Goal: Transaction & Acquisition: Purchase product/service

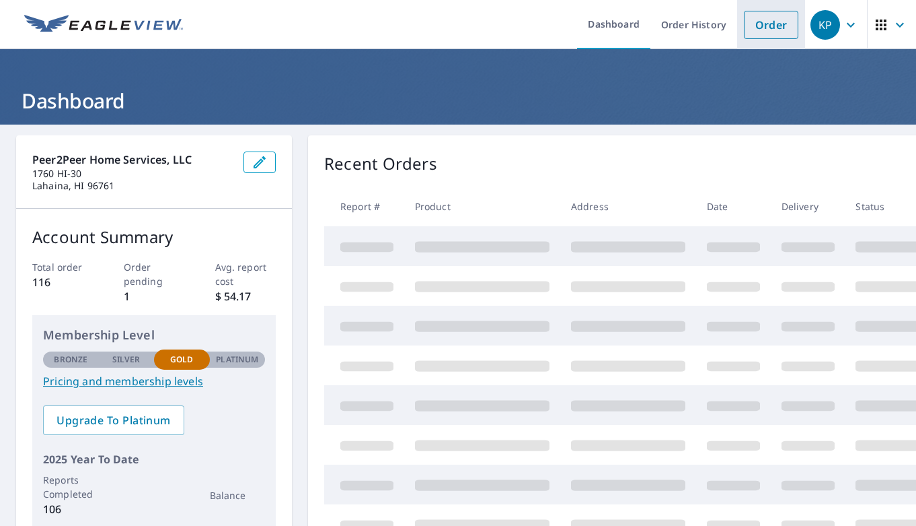
click at [767, 17] on link "Order" at bounding box center [771, 25] width 55 height 28
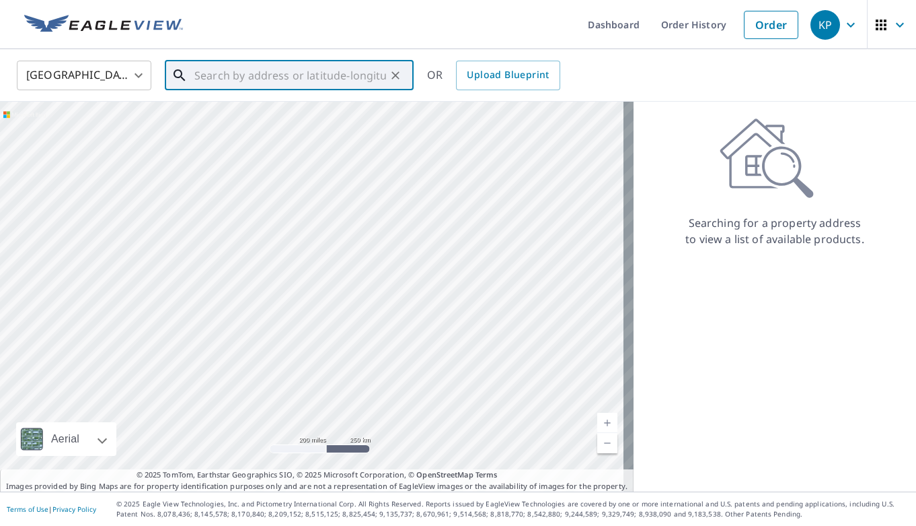
drag, startPoint x: 277, startPoint y: 73, endPoint x: 472, endPoint y: 125, distance: 201.2
click at [278, 73] on input "text" at bounding box center [290, 76] width 192 height 38
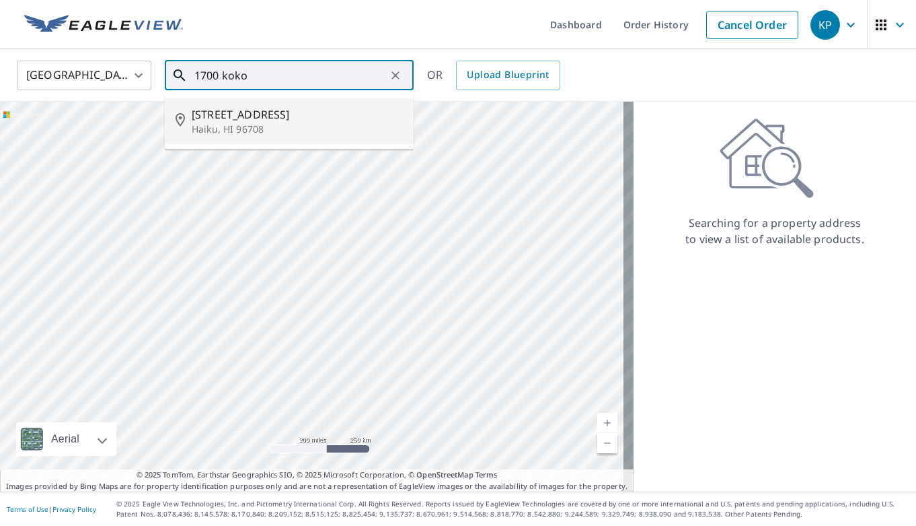
click at [238, 124] on p "Haiku, HI 96708" at bounding box center [297, 128] width 211 height 13
type input "[STREET_ADDRESS]"
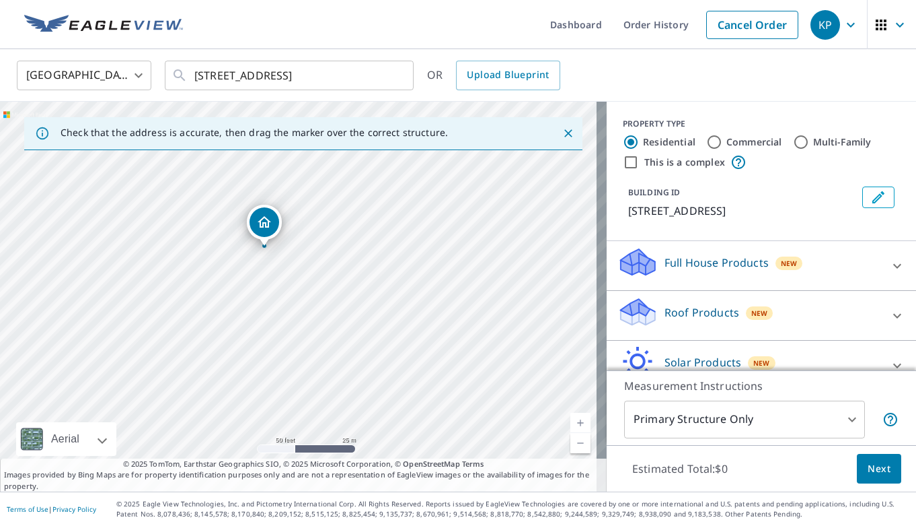
drag, startPoint x: 250, startPoint y: 318, endPoint x: 286, endPoint y: 283, distance: 50.0
click at [286, 283] on div "[STREET_ADDRESS]" at bounding box center [303, 297] width 607 height 390
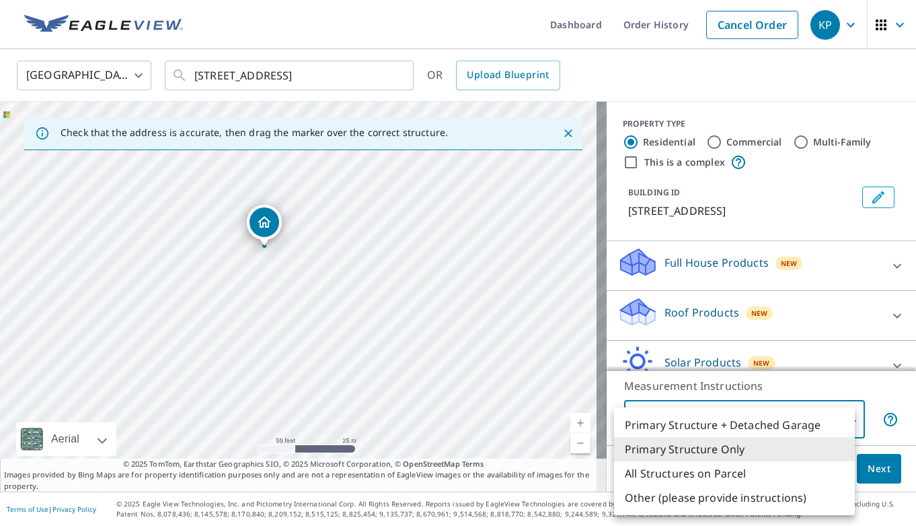
click at [836, 420] on body "KP KP Dashboard Order History Cancel Order KP United States [GEOGRAPHIC_DATA] ​…" at bounding box center [458, 263] width 916 height 526
click at [742, 472] on li "All Structures on Parcel" at bounding box center [734, 473] width 241 height 24
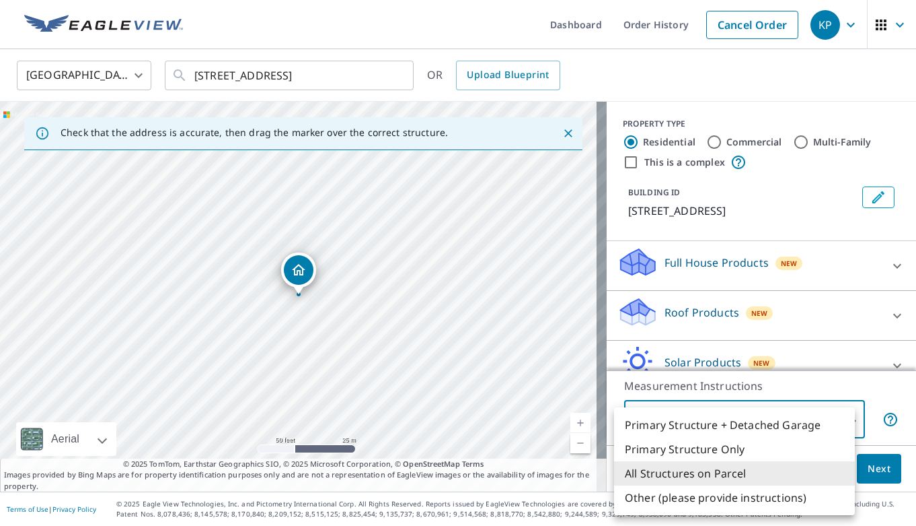
click at [805, 418] on body "KP KP Dashboard Order History Cancel Order KP United States [GEOGRAPHIC_DATA] ​…" at bounding box center [458, 263] width 916 height 526
click at [726, 505] on li "Other (please provide instructions)" at bounding box center [734, 497] width 241 height 24
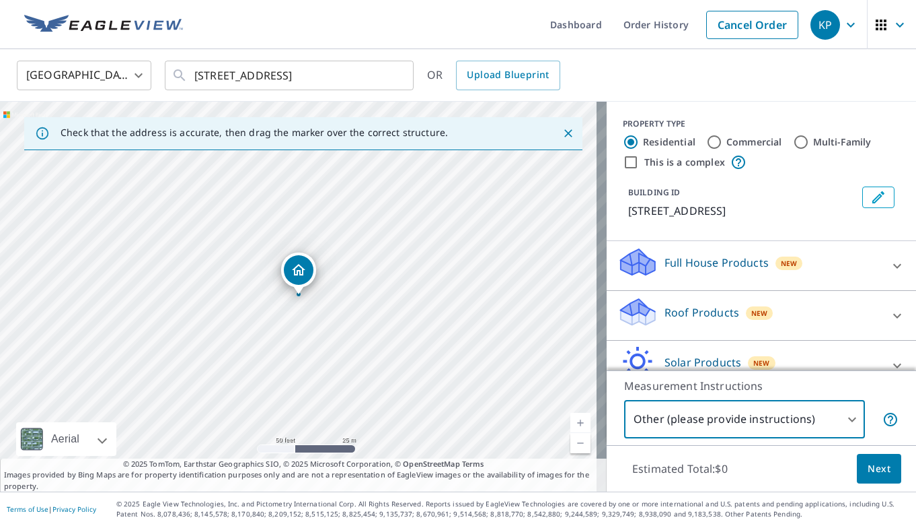
click at [801, 413] on body "KP KP Dashboard Order History Cancel Order KP United States [GEOGRAPHIC_DATA] ​…" at bounding box center [458, 263] width 916 height 526
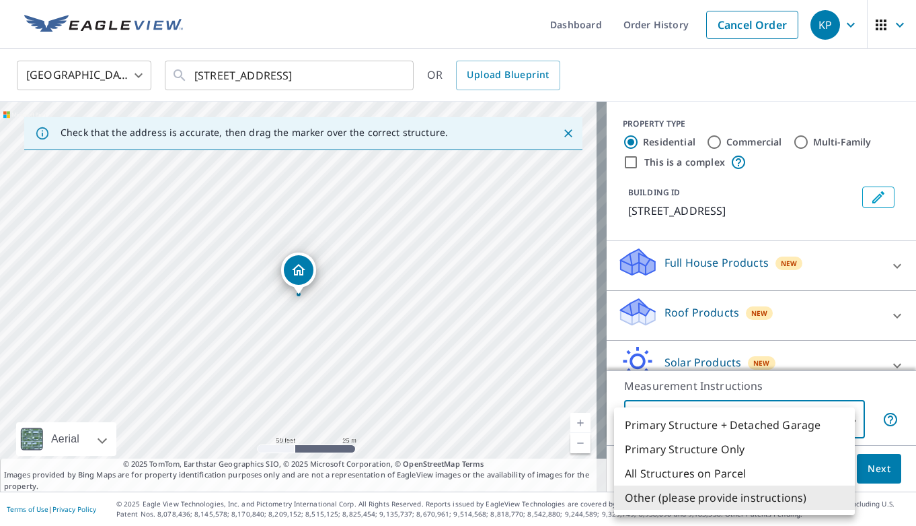
click at [677, 430] on li "Primary Structure + Detached Garage" at bounding box center [734, 424] width 241 height 24
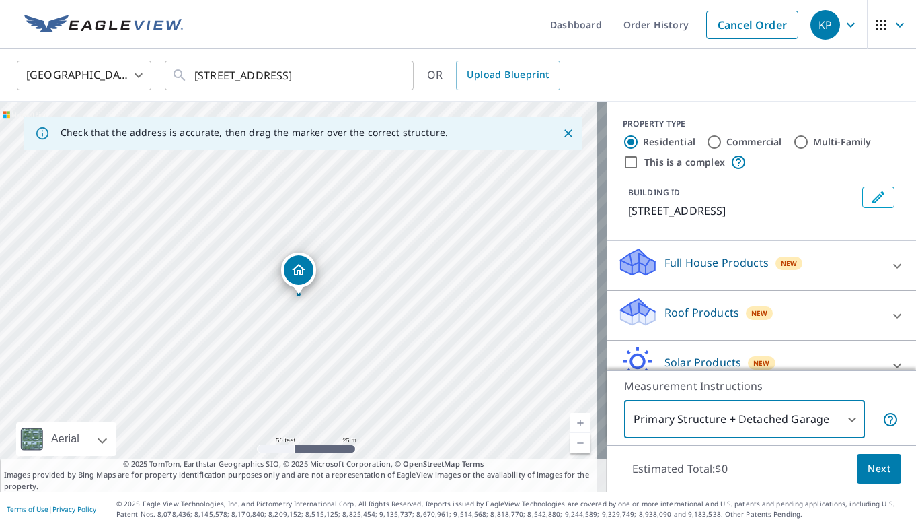
click at [779, 423] on body "KP KP Dashboard Order History Cancel Order KP United States [GEOGRAPHIC_DATA] ​…" at bounding box center [458, 263] width 916 height 526
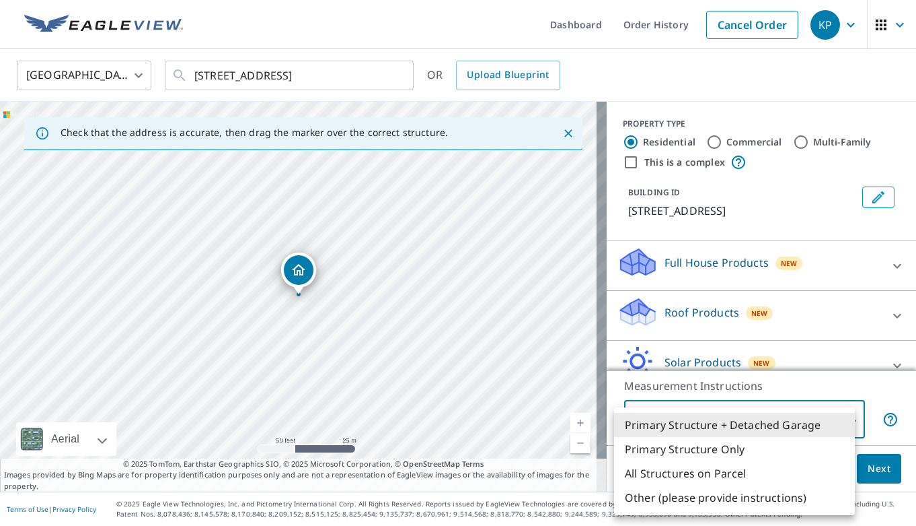
click at [700, 448] on li "Primary Structure Only" at bounding box center [734, 449] width 241 height 24
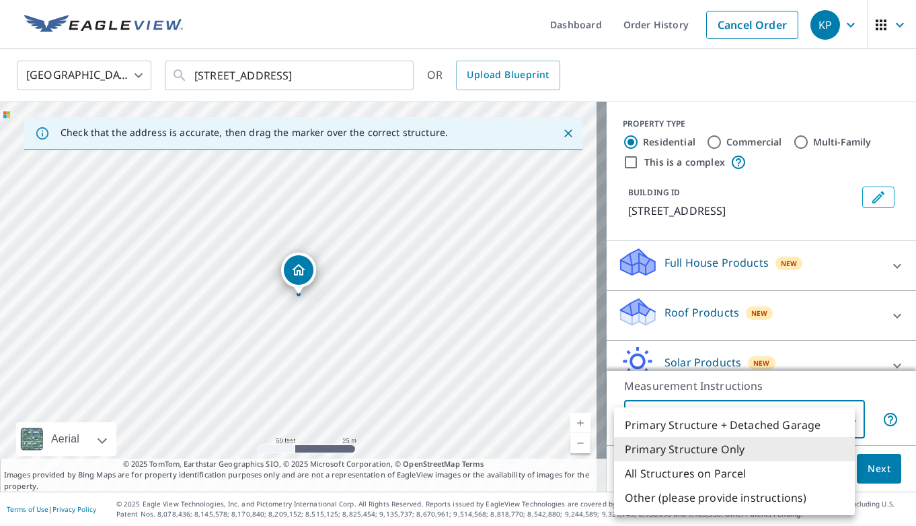
click at [757, 423] on body "KP KP Dashboard Order History Cancel Order KP United States [GEOGRAPHIC_DATA] ​…" at bounding box center [458, 263] width 916 height 526
click at [698, 479] on li "All Structures on Parcel" at bounding box center [734, 473] width 241 height 24
type input "3"
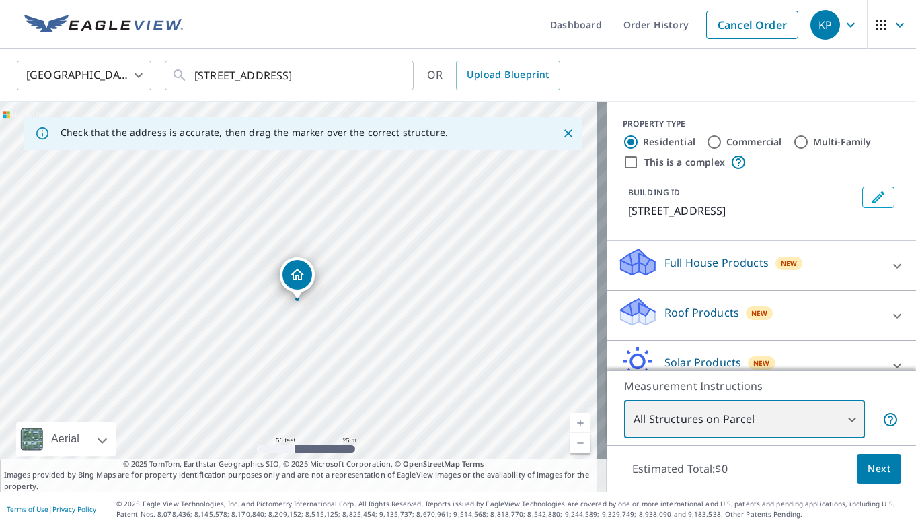
click at [338, 380] on div "[STREET_ADDRESS]" at bounding box center [303, 297] width 607 height 390
drag, startPoint x: 338, startPoint y: 380, endPoint x: 316, endPoint y: 382, distance: 22.9
click at [315, 382] on div "[STREET_ADDRESS]" at bounding box center [303, 297] width 607 height 390
click at [335, 381] on div "[STREET_ADDRESS]" at bounding box center [303, 297] width 607 height 390
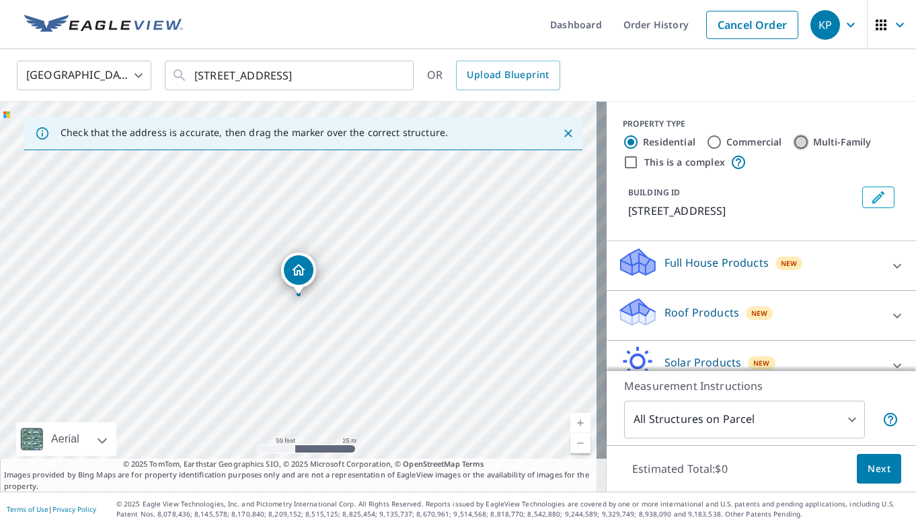
click at [795, 139] on input "Multi-Family" at bounding box center [801, 142] width 16 height 16
radio input "true"
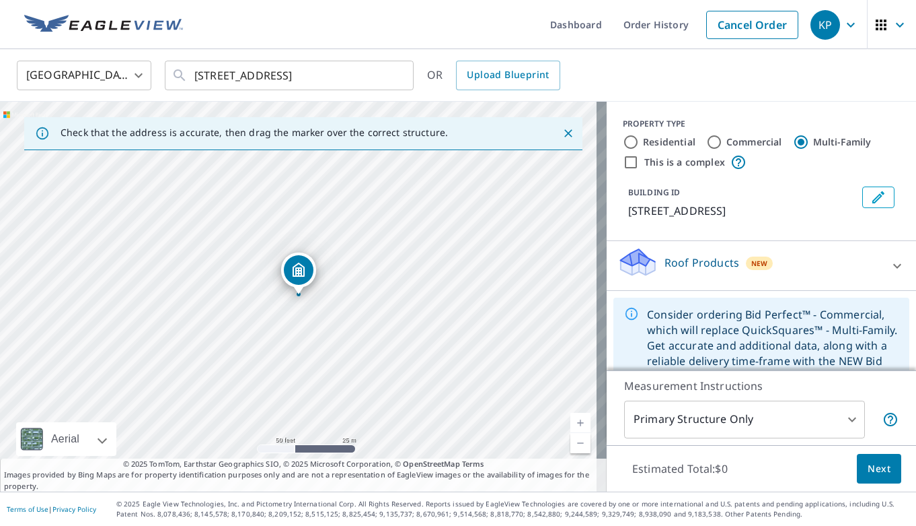
scroll to position [30, 0]
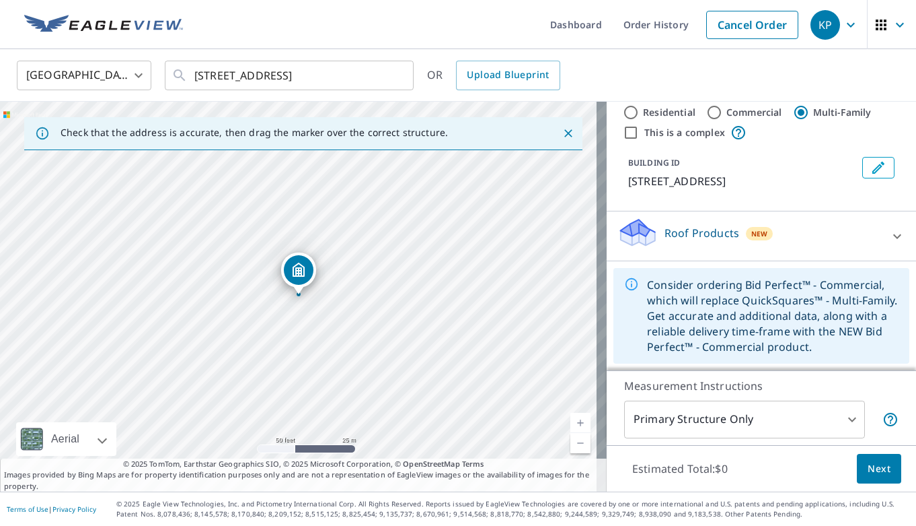
click at [824, 422] on body "KP KP Dashboard Order History Cancel Order KP United States [GEOGRAPHIC_DATA] ​…" at bounding box center [458, 263] width 916 height 526
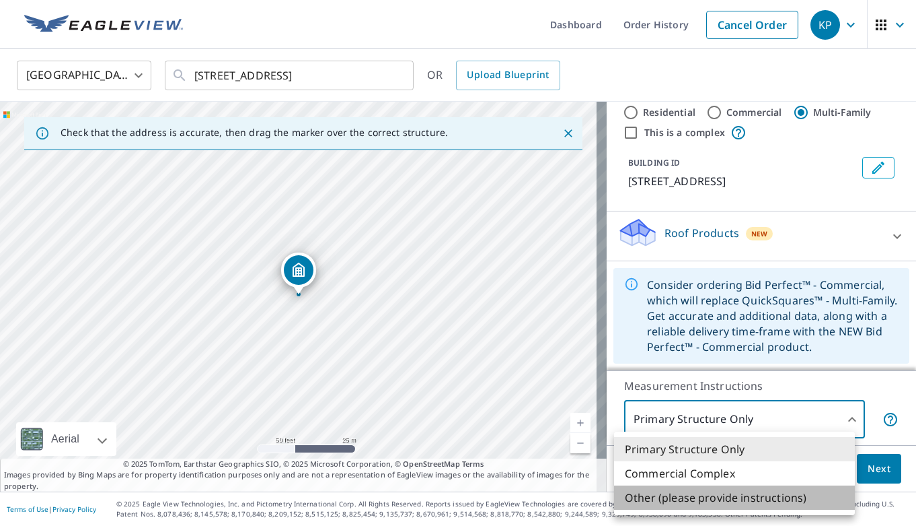
click at [787, 501] on li "Other (please provide instructions)" at bounding box center [734, 497] width 241 height 24
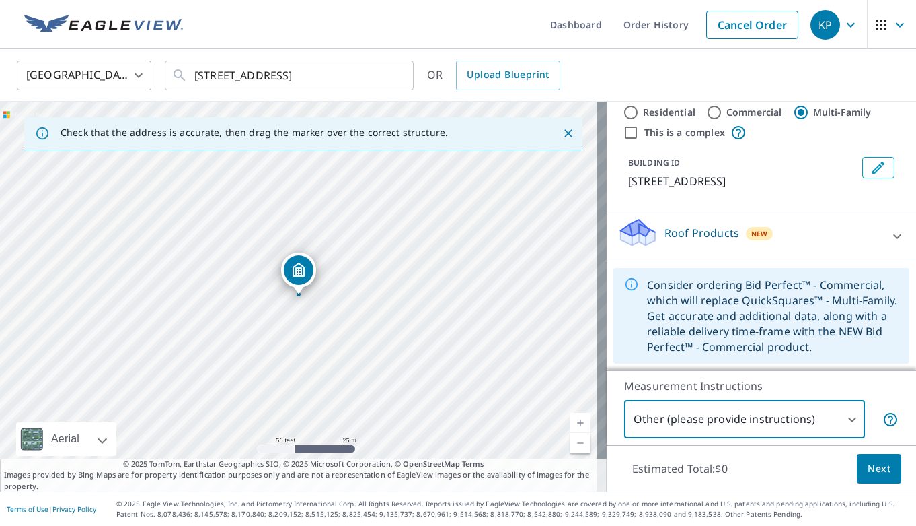
click at [750, 416] on body "KP KP Dashboard Order History Cancel Order KP United States [GEOGRAPHIC_DATA] ​…" at bounding box center [458, 263] width 916 height 526
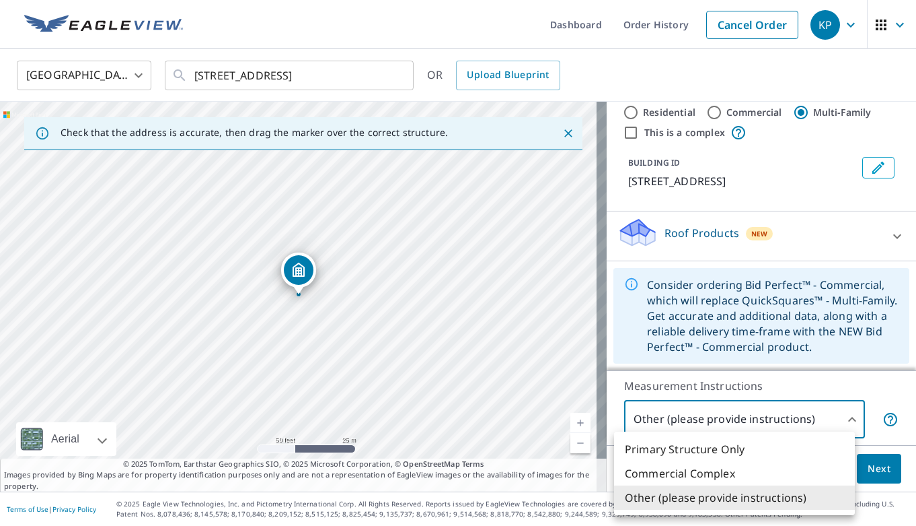
click at [726, 450] on li "Primary Structure Only" at bounding box center [734, 449] width 241 height 24
type input "2"
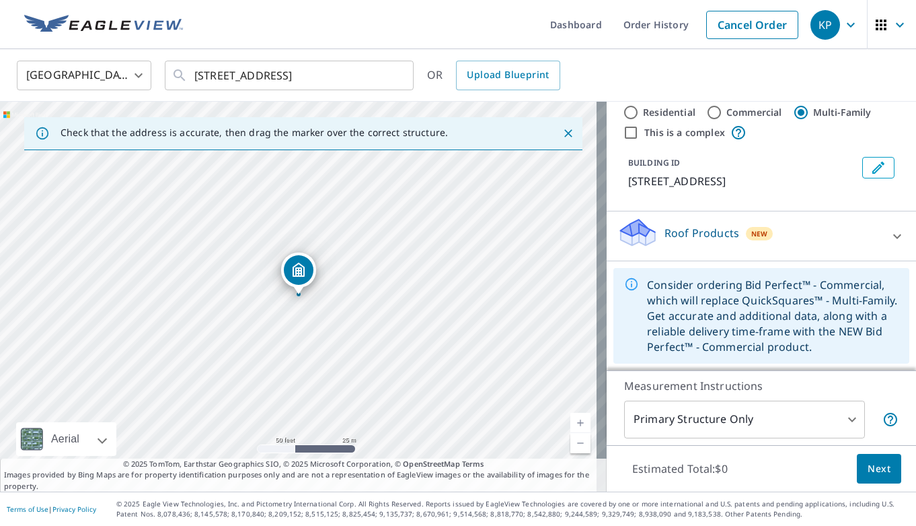
click at [294, 271] on icon "Dropped pin, building 1, MultiFamily property, 1700 Kokomo Rd Haiku, HI 96708" at bounding box center [299, 270] width 16 height 16
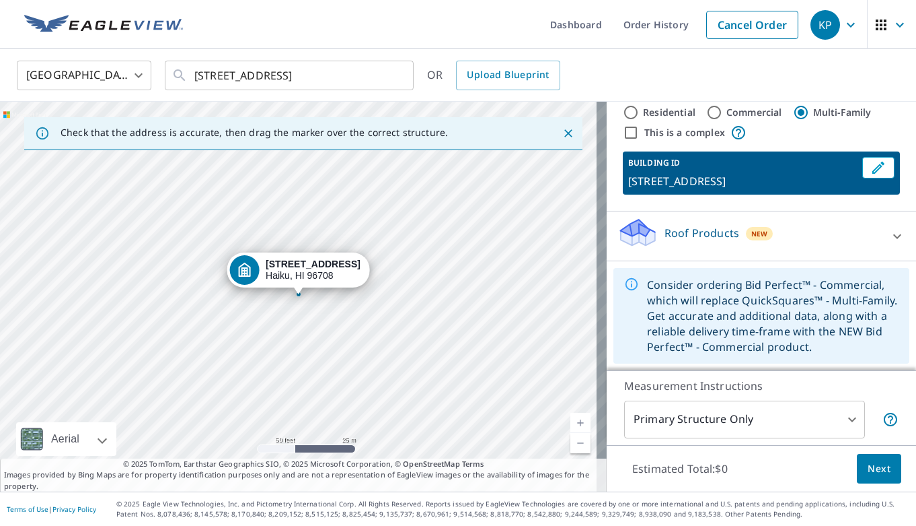
click at [357, 349] on div "[STREET_ADDRESS]" at bounding box center [303, 297] width 607 height 390
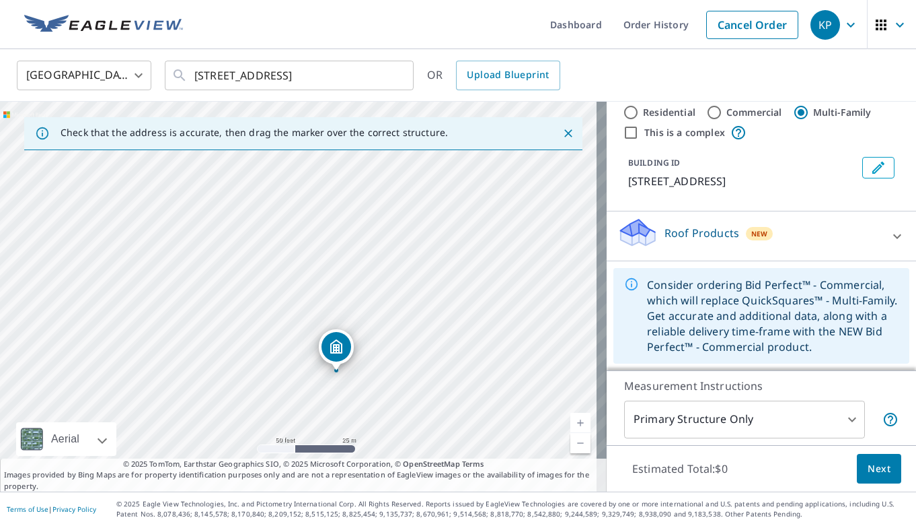
drag, startPoint x: 303, startPoint y: 265, endPoint x: 338, endPoint y: 340, distance: 82.5
drag, startPoint x: 296, startPoint y: 268, endPoint x: 255, endPoint y: 194, distance: 84.0
drag, startPoint x: 533, startPoint y: 273, endPoint x: 479, endPoint y: 265, distance: 54.3
click at [479, 265] on div "[STREET_ADDRESS]" at bounding box center [303, 297] width 607 height 390
click at [623, 137] on input "This is a complex" at bounding box center [631, 132] width 16 height 16
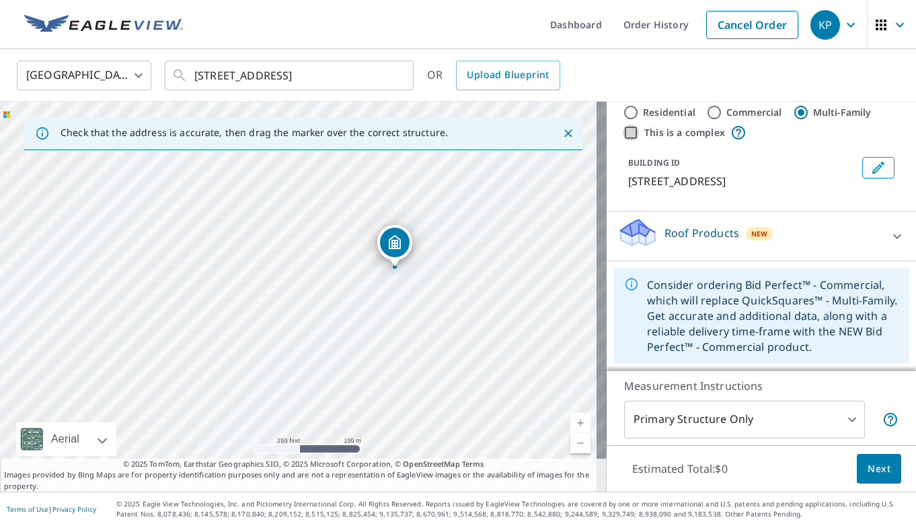
checkbox input "true"
radio input "true"
type input "4"
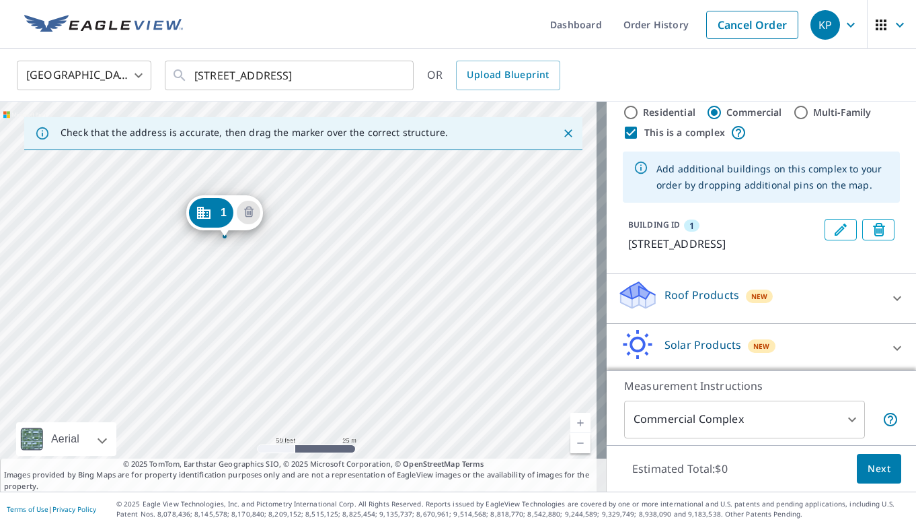
click at [256, 314] on div "1 [STREET_ADDRESS]" at bounding box center [303, 297] width 607 height 390
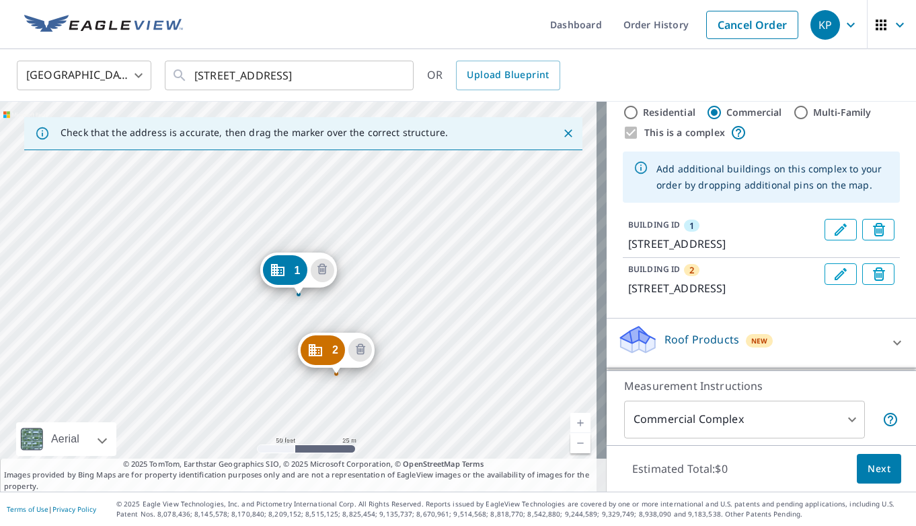
drag, startPoint x: 312, startPoint y: 347, endPoint x: 318, endPoint y: 351, distance: 7.8
drag, startPoint x: 290, startPoint y: 270, endPoint x: 283, endPoint y: 264, distance: 9.6
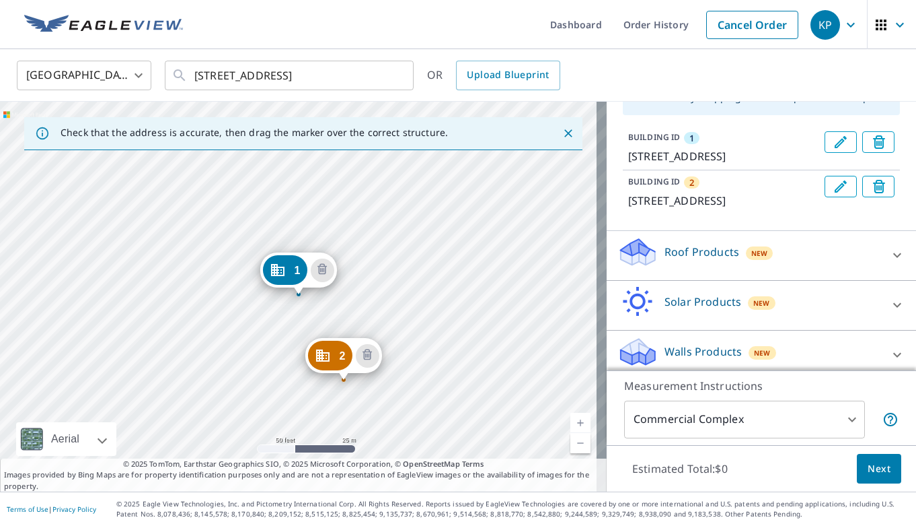
scroll to position [127, 0]
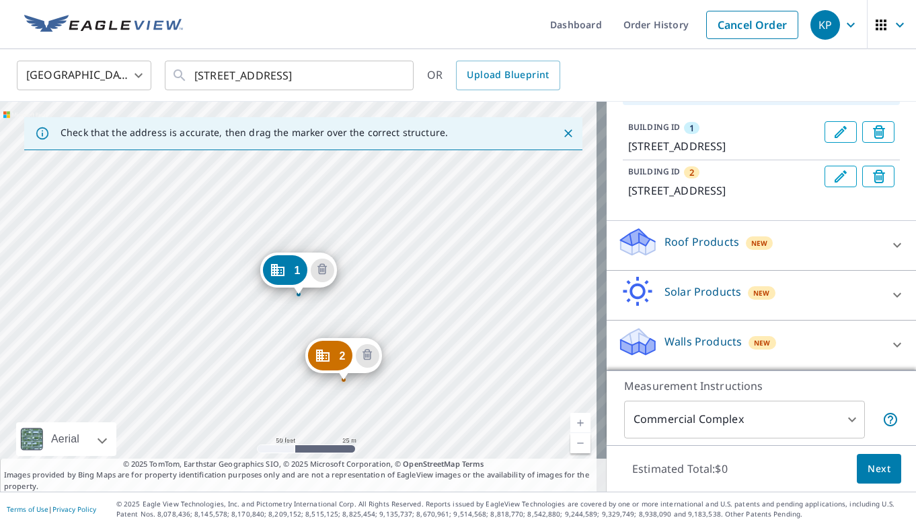
click at [848, 434] on body "KP KP Dashboard Order History Cancel Order KP United States [GEOGRAPHIC_DATA] ​…" at bounding box center [458, 263] width 916 height 526
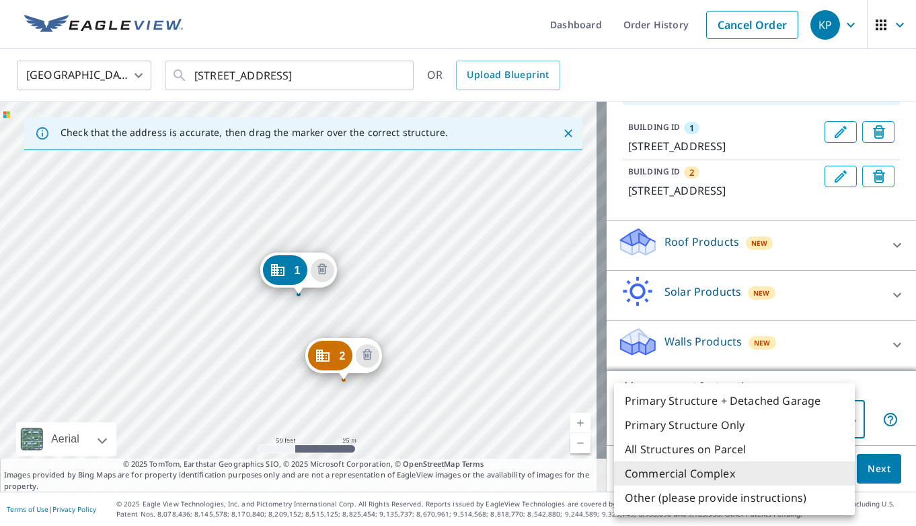
click at [873, 388] on div at bounding box center [458, 263] width 916 height 526
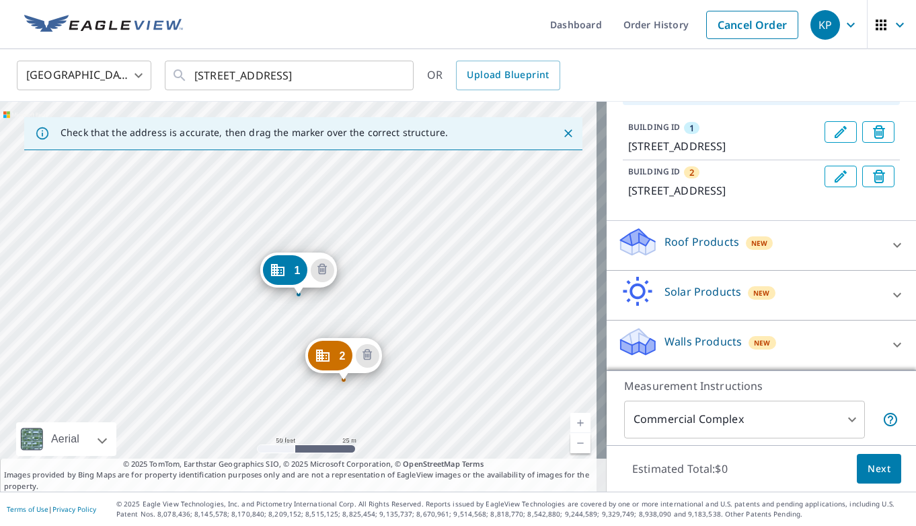
click at [827, 237] on div "Roof Products New" at bounding box center [750, 245] width 264 height 38
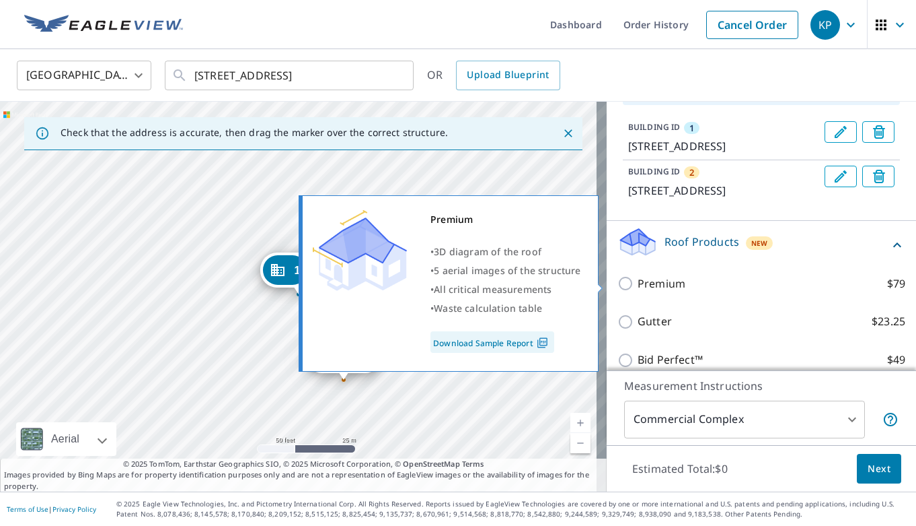
click at [618, 285] on input "Premium $79" at bounding box center [628, 283] width 20 height 16
checkbox input "true"
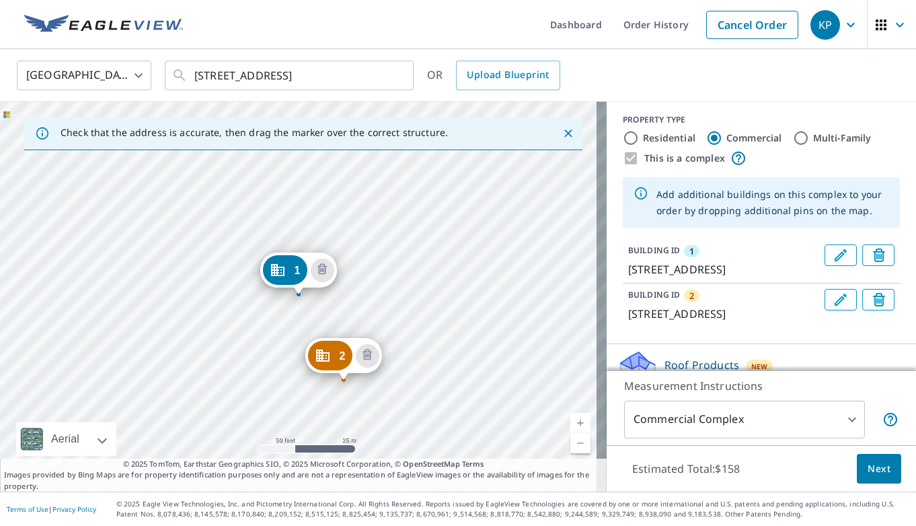
scroll to position [0, 0]
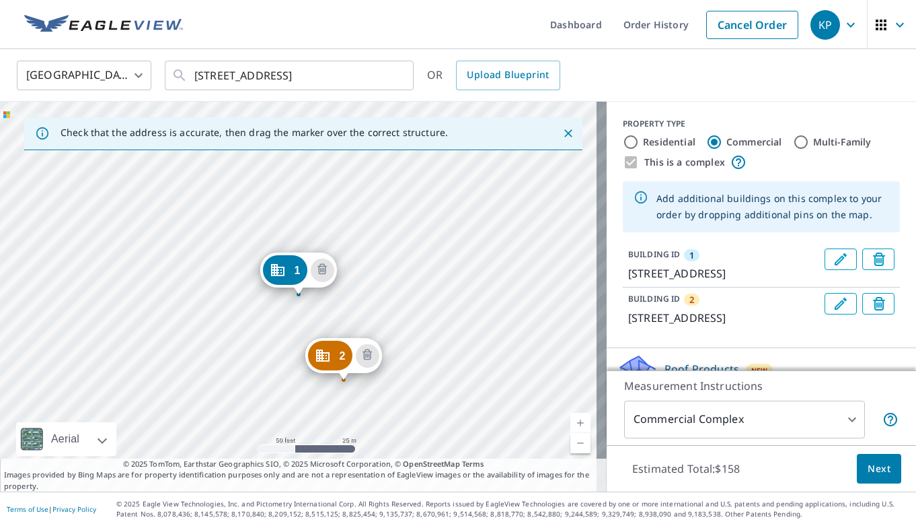
click at [623, 134] on input "Residential" at bounding box center [631, 142] width 16 height 16
radio input "true"
type input "1"
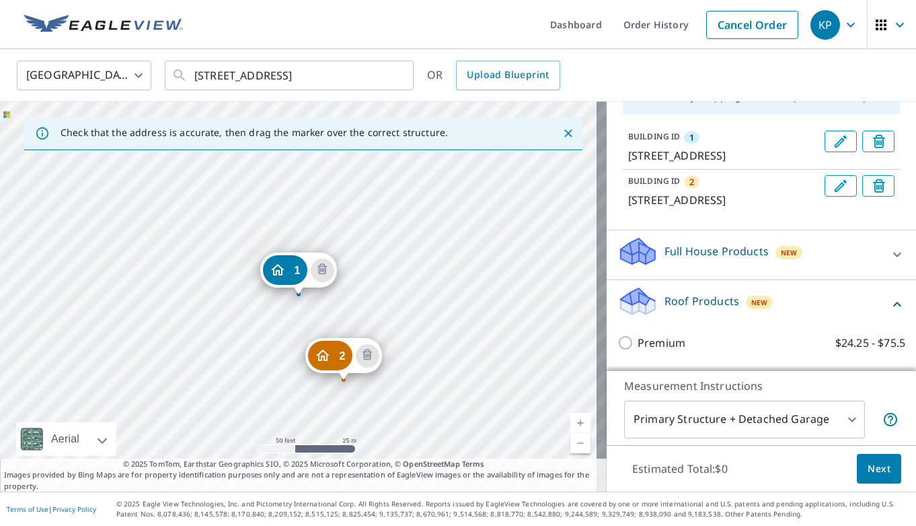
scroll to position [202, 0]
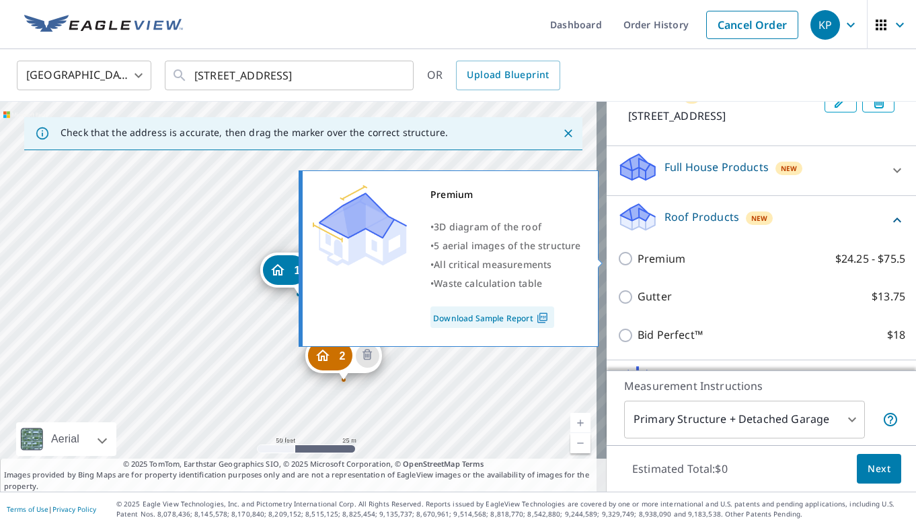
click at [618, 260] on input "Premium $24.25 - $75.5" at bounding box center [628, 258] width 20 height 16
checkbox input "true"
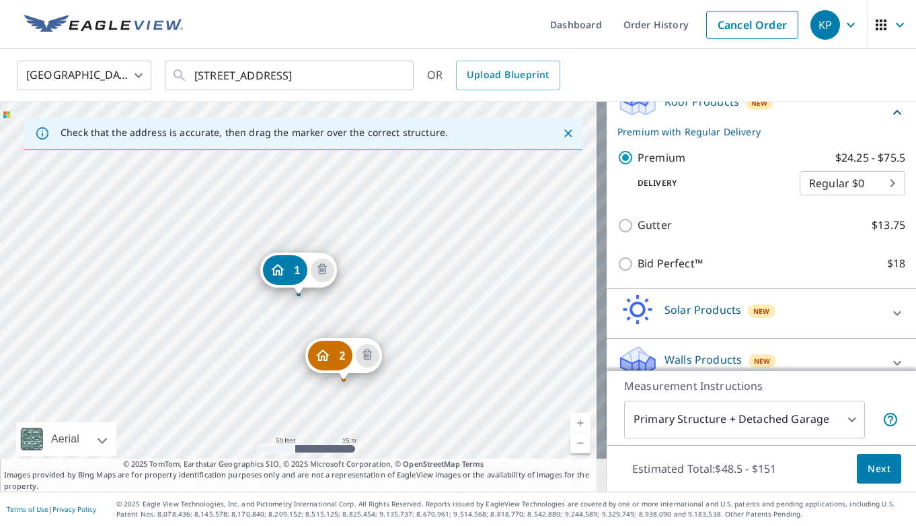
scroll to position [335, 0]
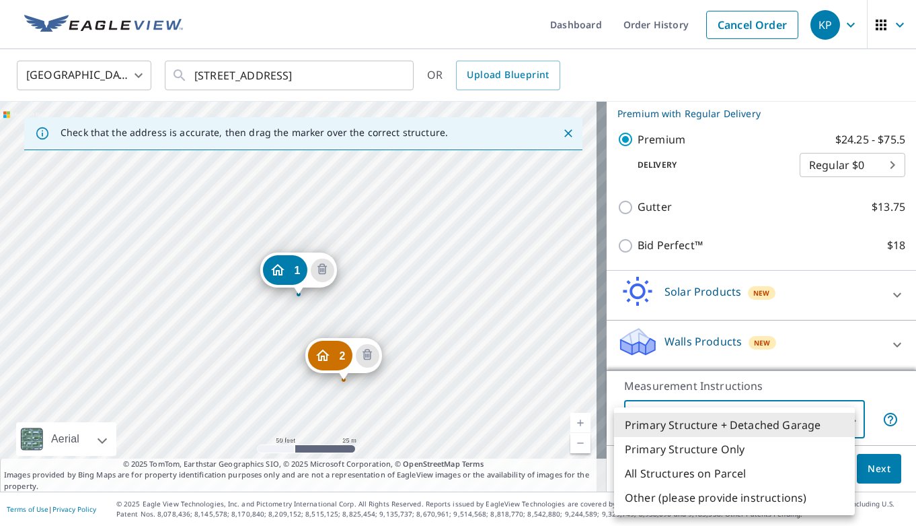
click at [840, 419] on body "KP KP Dashboard Order History Cancel Order KP United States [GEOGRAPHIC_DATA] ​…" at bounding box center [458, 263] width 916 height 526
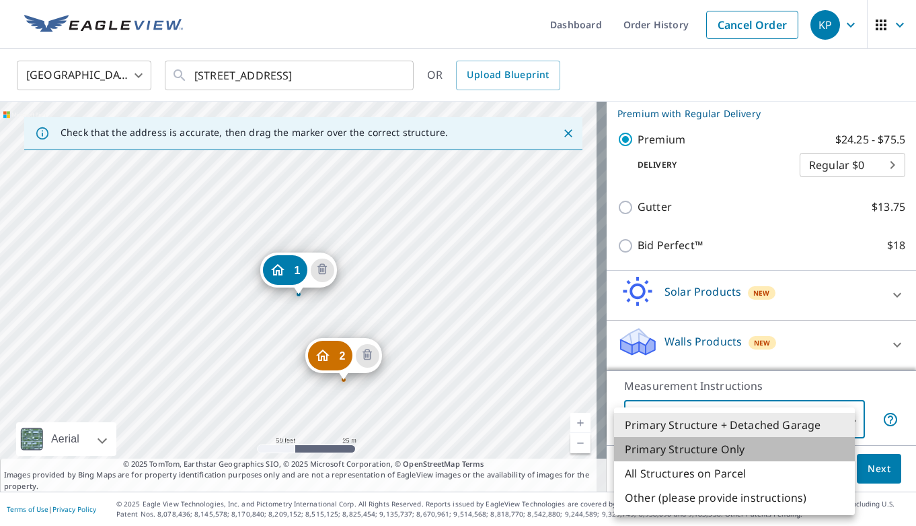
click at [703, 449] on li "Primary Structure Only" at bounding box center [734, 449] width 241 height 24
type input "2"
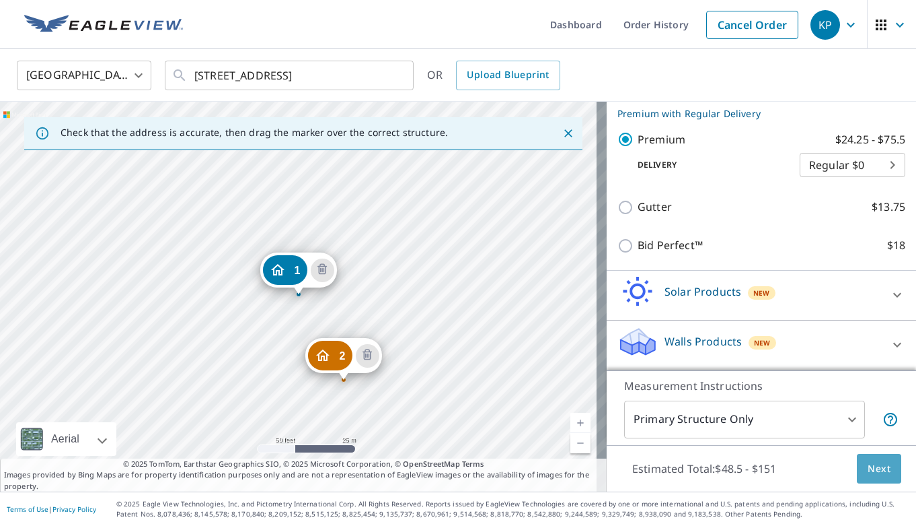
click at [868, 471] on span "Next" at bounding box center [879, 468] width 23 height 17
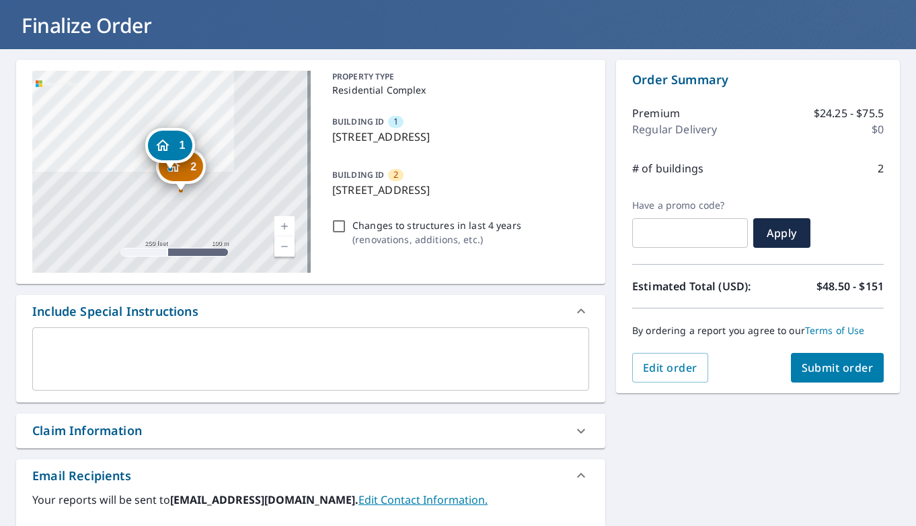
scroll to position [67, 0]
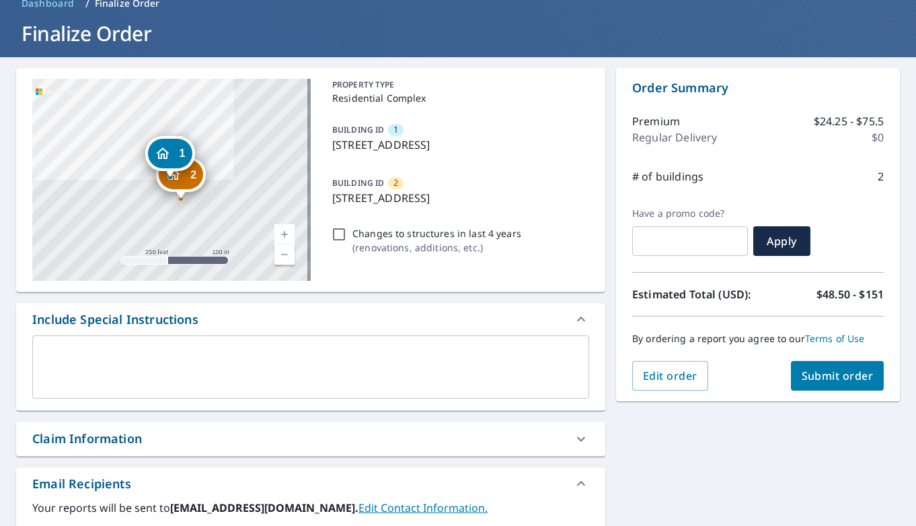
click at [285, 232] on link "Current Level 17, Zoom In" at bounding box center [285, 234] width 20 height 20
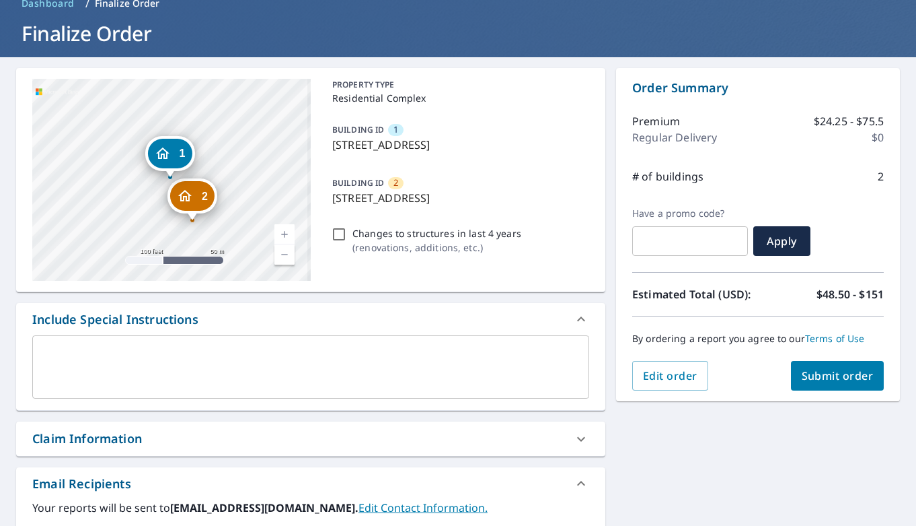
click at [285, 232] on link "Current Level 18, Zoom In" at bounding box center [285, 234] width 20 height 20
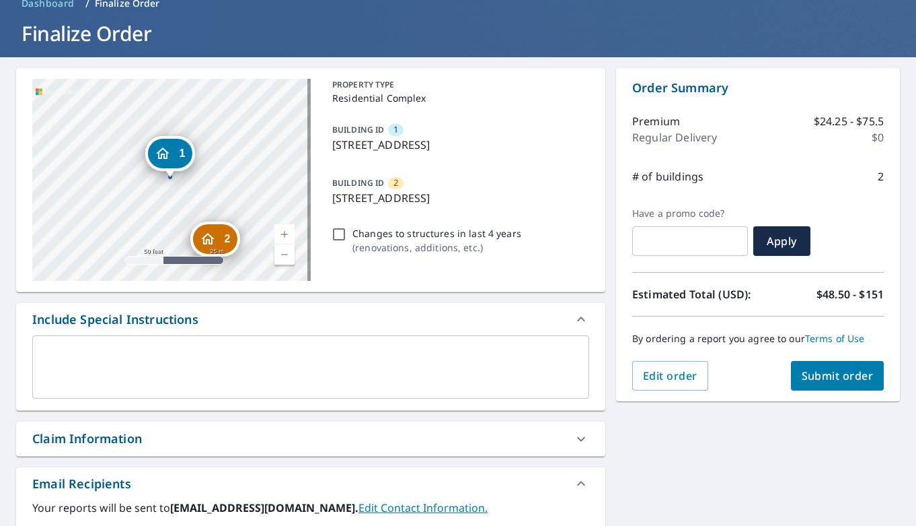
click at [283, 257] on link "Current Level 19, Zoom Out" at bounding box center [285, 254] width 20 height 20
click at [843, 375] on span "Submit order" at bounding box center [838, 375] width 72 height 15
